Goal: Task Accomplishment & Management: Manage account settings

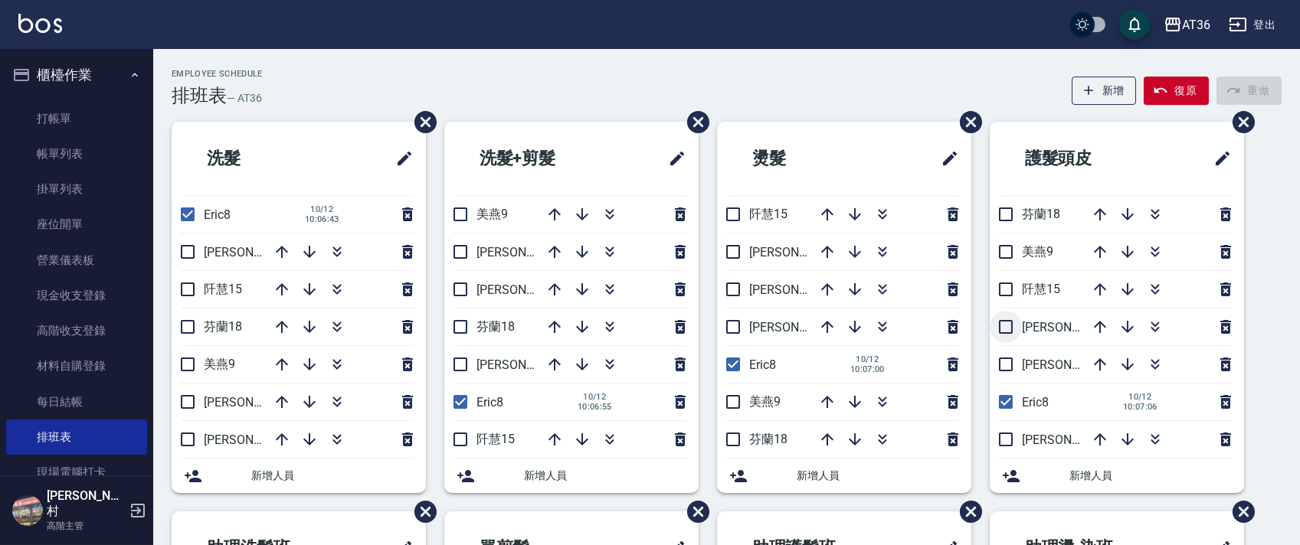
click at [1001, 332] on input "checkbox" at bounding box center [1006, 327] width 32 height 32
checkbox input "true"
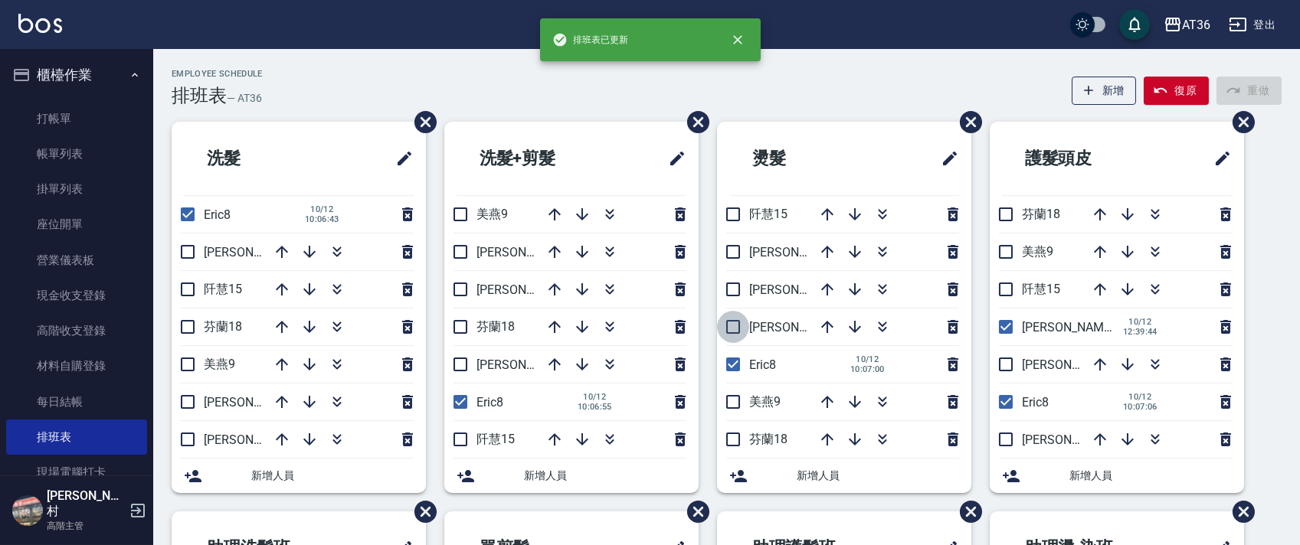
click at [730, 330] on input "checkbox" at bounding box center [733, 327] width 32 height 32
checkbox input "true"
click at [462, 285] on input "checkbox" at bounding box center [460, 290] width 32 height 32
checkbox input "true"
drag, startPoint x: 185, startPoint y: 397, endPoint x: 527, endPoint y: 399, distance: 342.5
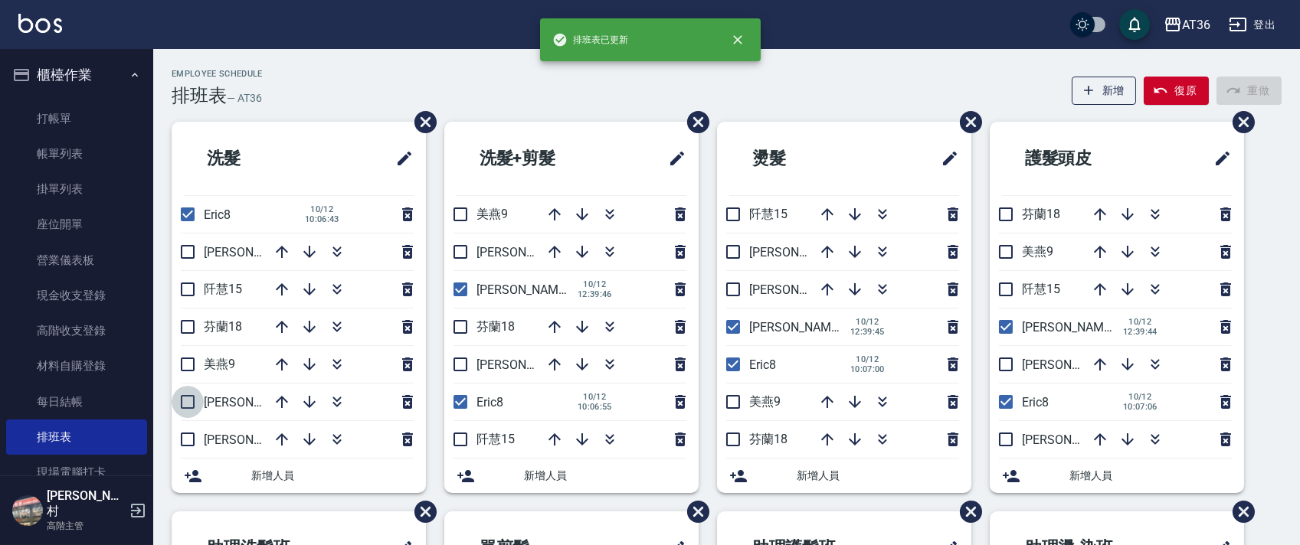
click at [185, 398] on input "checkbox" at bounding box center [188, 402] width 32 height 32
checkbox input "true"
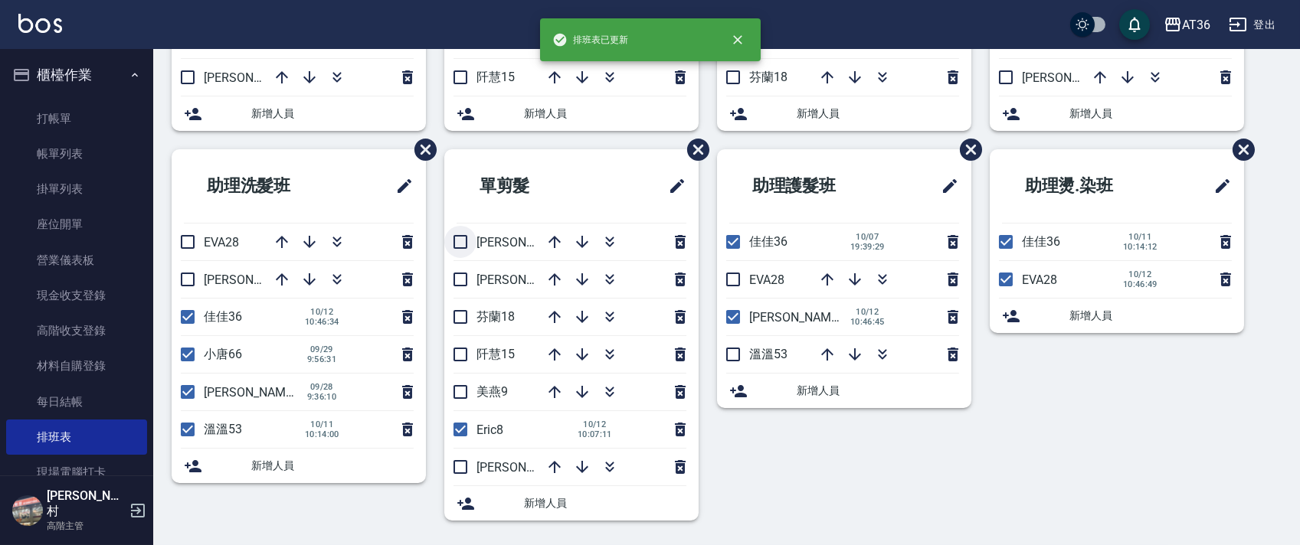
click at [457, 237] on input "checkbox" at bounding box center [460, 242] width 32 height 32
checkbox input "true"
